Goal: Task Accomplishment & Management: Complete application form

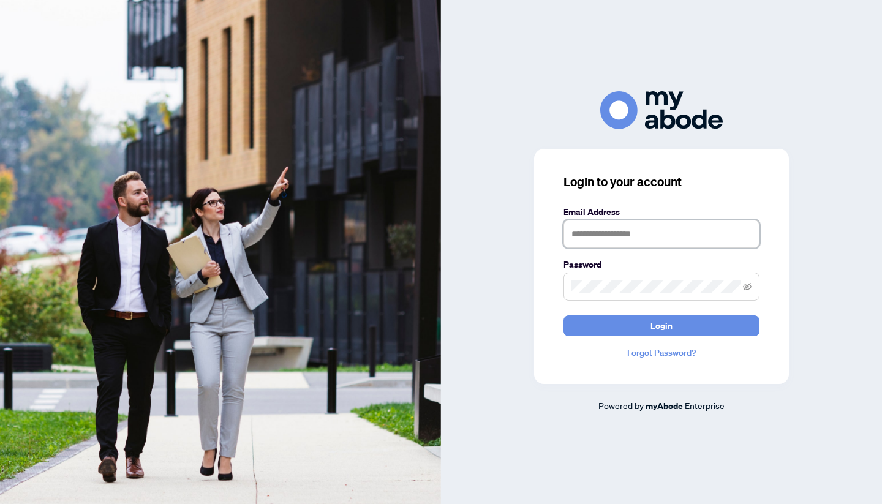
type input "**********"
click at [662, 325] on button "Login" at bounding box center [662, 326] width 196 height 21
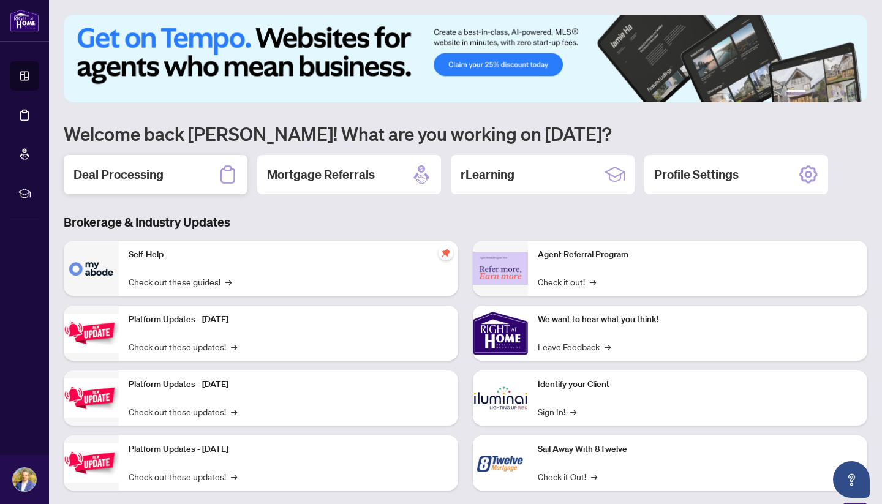
click at [142, 169] on h2 "Deal Processing" at bounding box center [119, 174] width 90 height 17
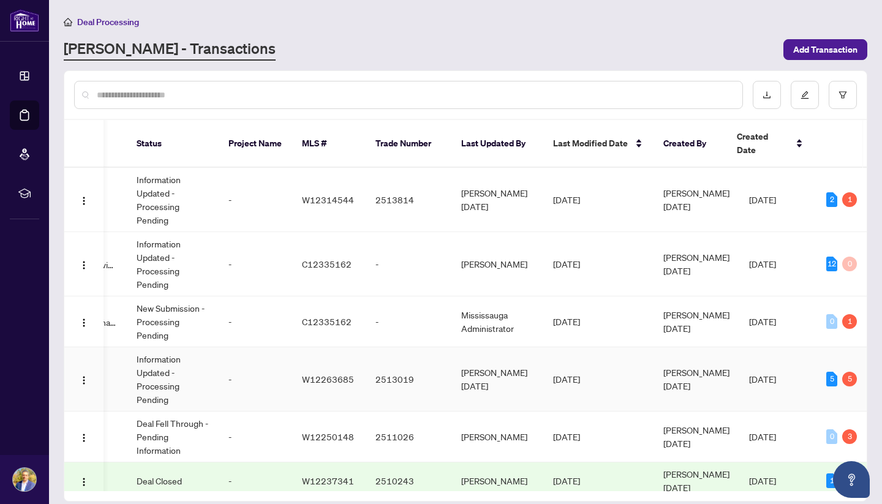
scroll to position [0, 386]
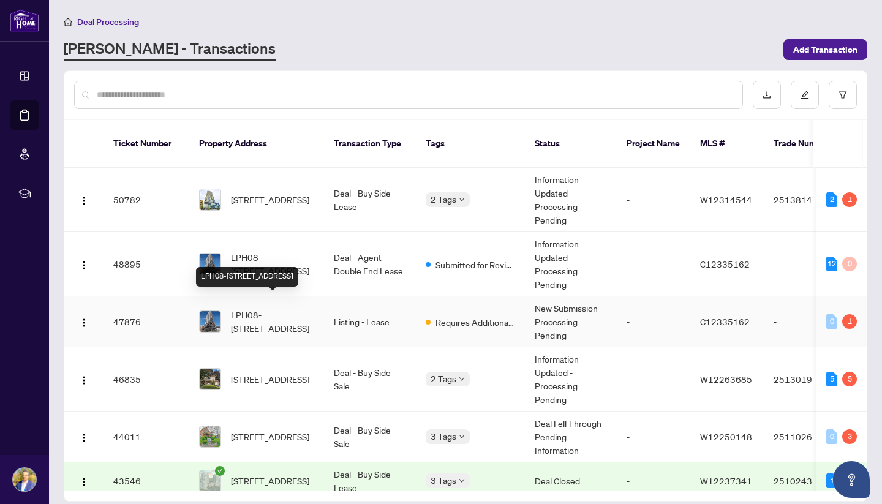
click at [287, 308] on span "LPH08-[STREET_ADDRESS]" at bounding box center [272, 321] width 83 height 27
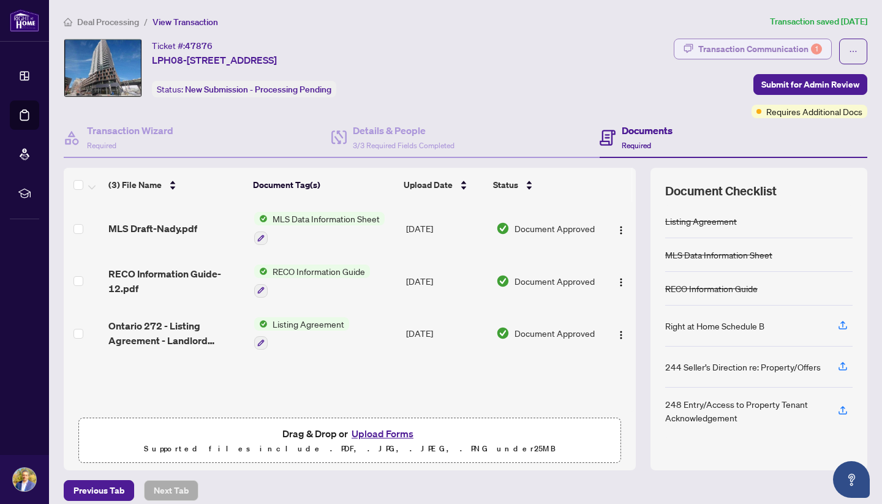
click at [780, 43] on div "Transaction Communication 1" at bounding box center [760, 49] width 124 height 20
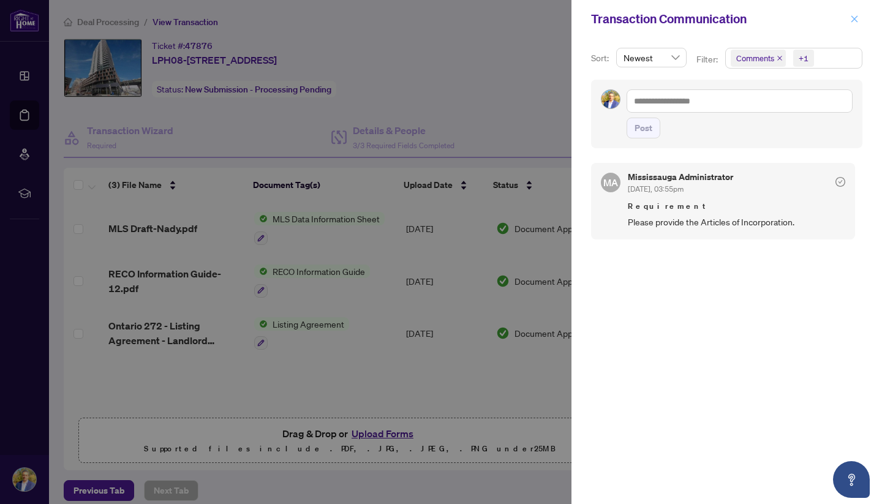
click at [855, 19] on icon "close" at bounding box center [855, 18] width 7 height 7
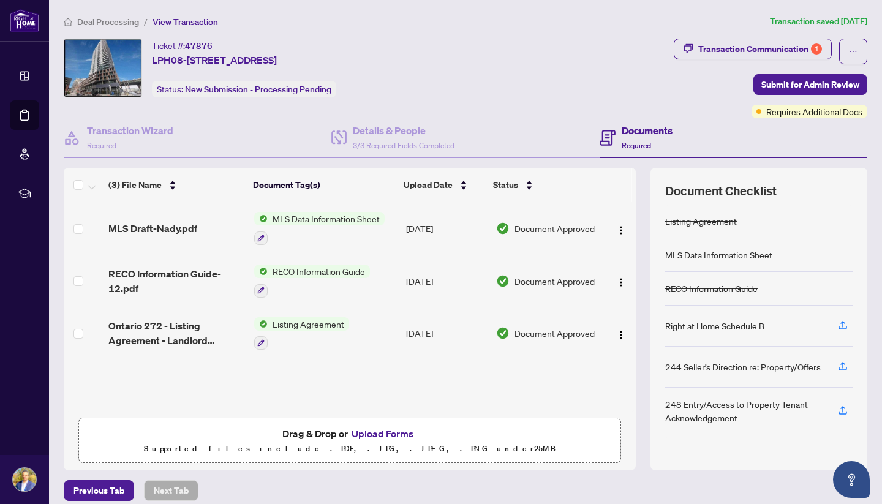
click at [373, 435] on button "Upload Forms" at bounding box center [382, 434] width 69 height 16
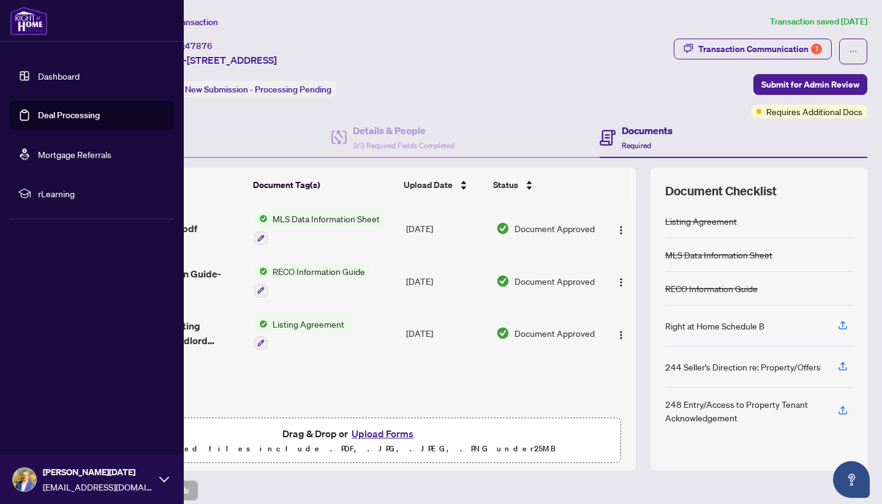
click at [44, 78] on link "Dashboard" at bounding box center [59, 75] width 42 height 11
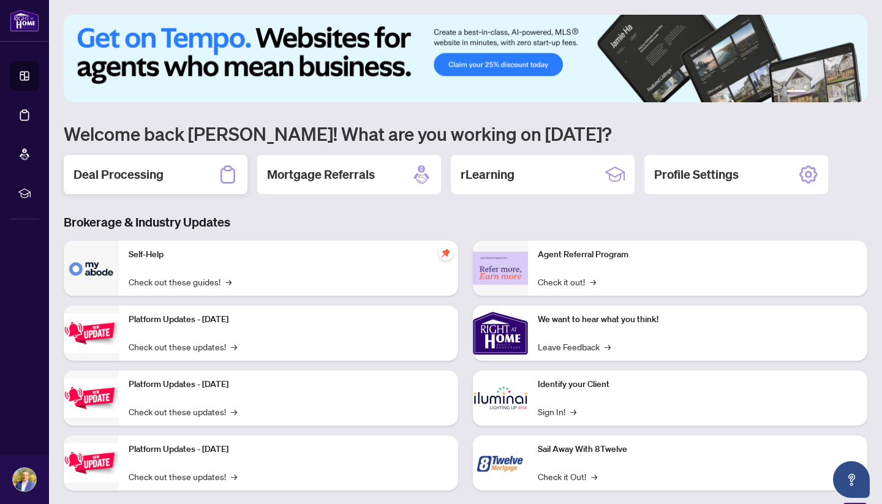
click at [142, 176] on h2 "Deal Processing" at bounding box center [119, 174] width 90 height 17
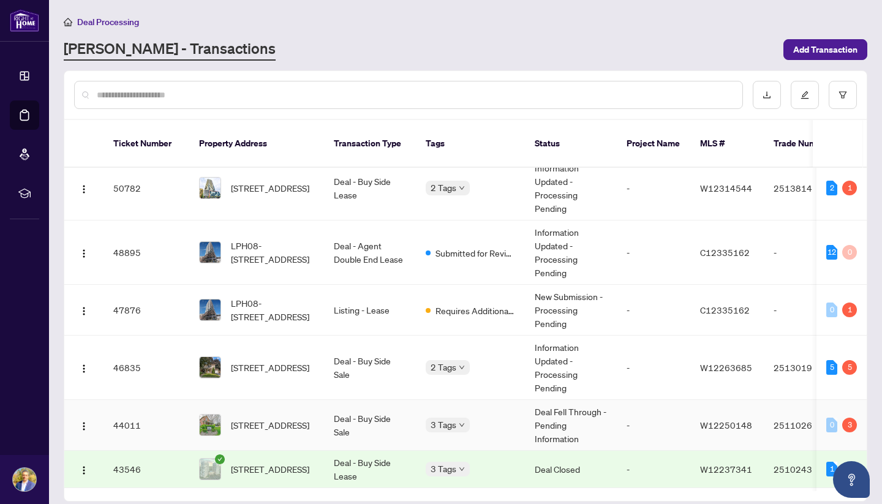
scroll to position [8, 0]
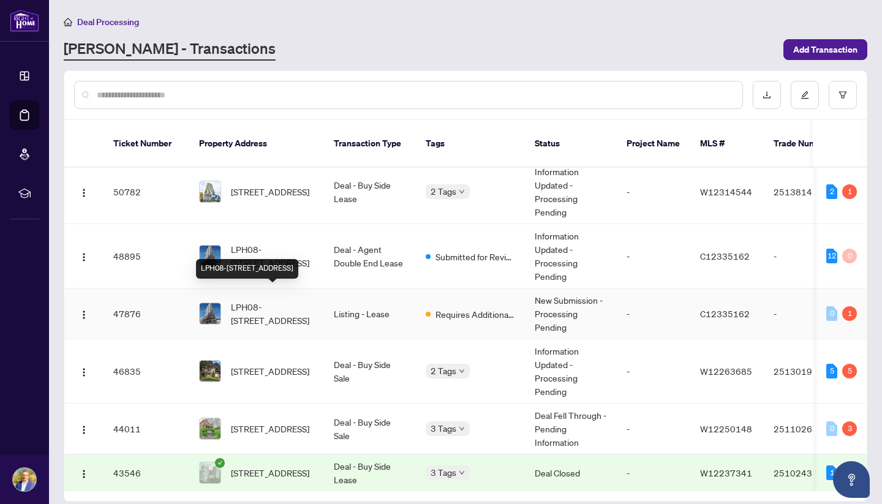
click at [276, 300] on span "LPH08-[STREET_ADDRESS]" at bounding box center [272, 313] width 83 height 27
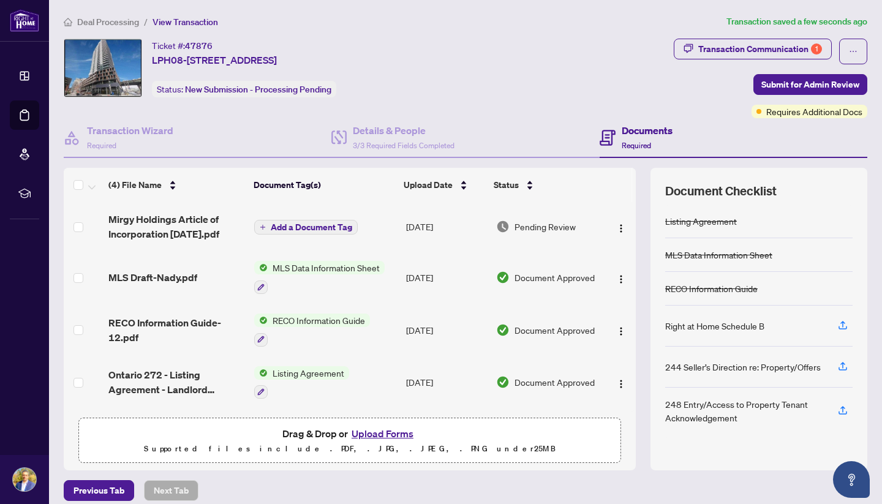
click at [346, 227] on span "Add a Document Tag" at bounding box center [311, 227] width 81 height 9
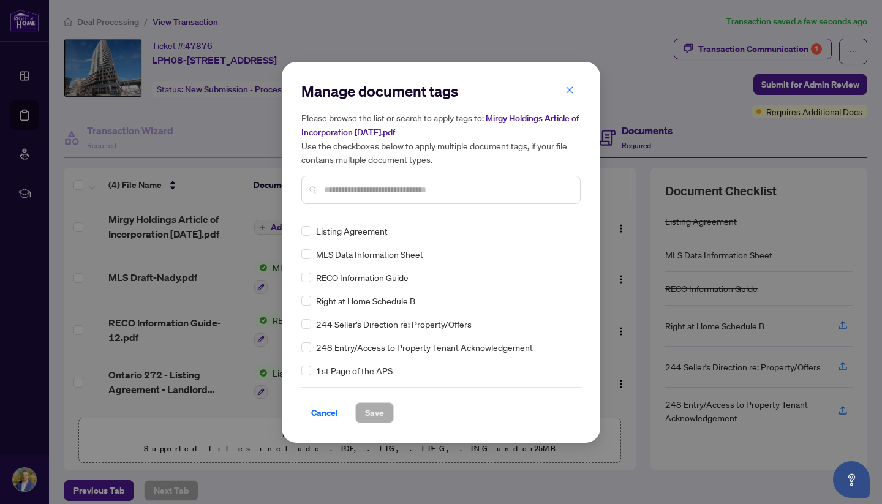
click at [379, 194] on input "text" at bounding box center [447, 189] width 246 height 13
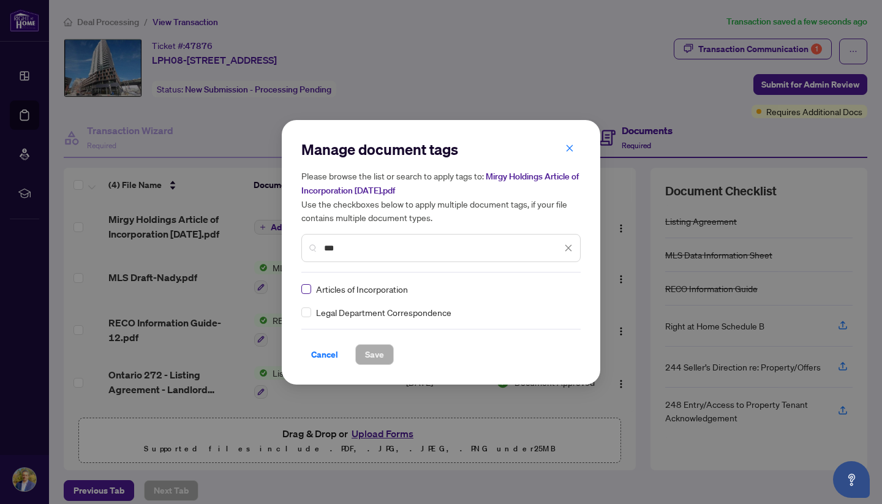
type input "***"
click at [371, 350] on span "Save" at bounding box center [374, 355] width 19 height 20
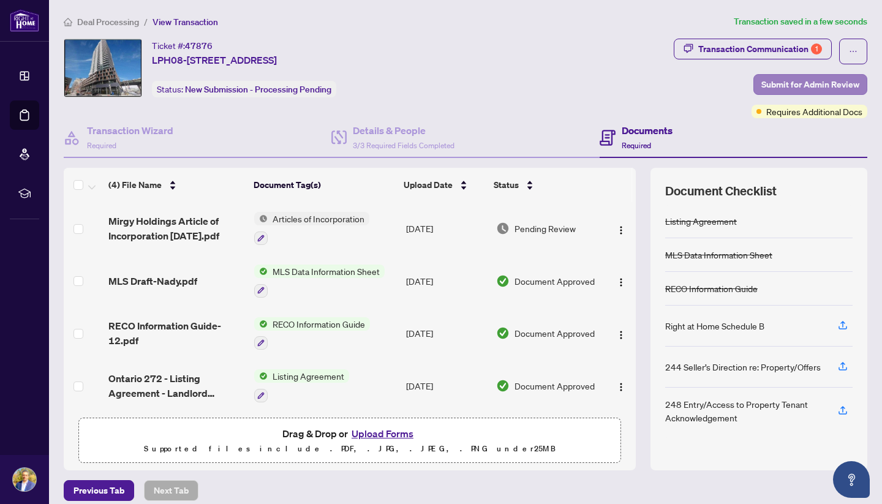
click at [785, 82] on span "Submit for Admin Review" at bounding box center [811, 85] width 98 height 20
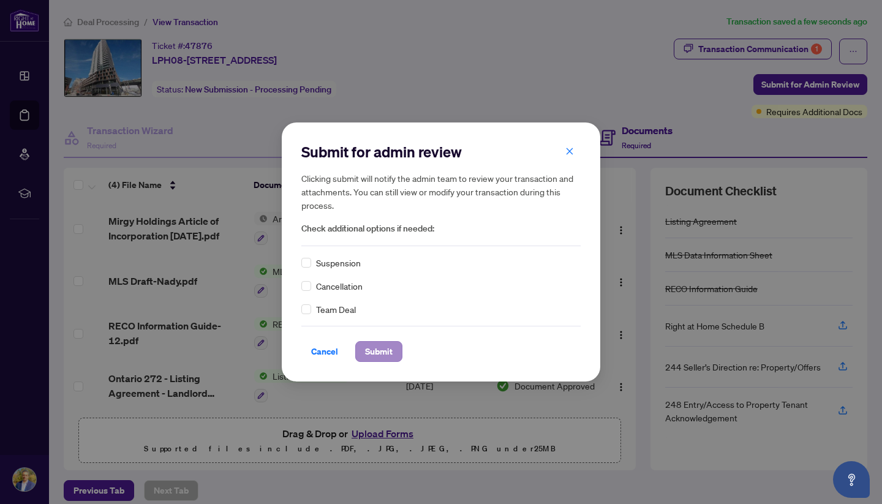
click at [387, 356] on span "Submit" at bounding box center [379, 352] width 28 height 20
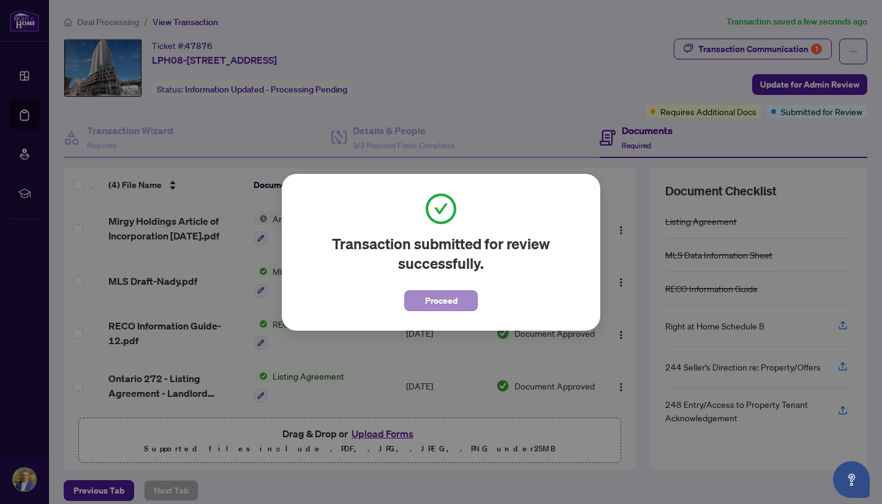
click at [428, 303] on span "Proceed" at bounding box center [441, 301] width 32 height 20
